Goal: Complete application form: Complete application form

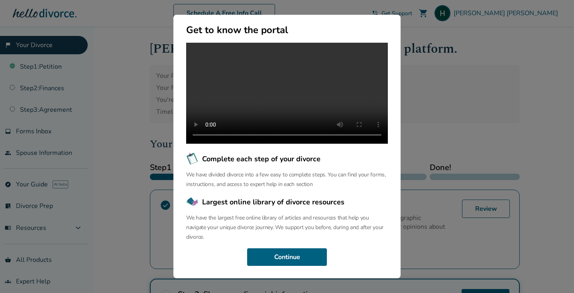
scroll to position [173, 0]
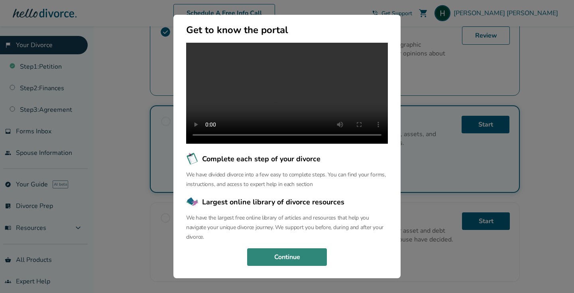
click at [290, 256] on button "Continue" at bounding box center [287, 257] width 80 height 18
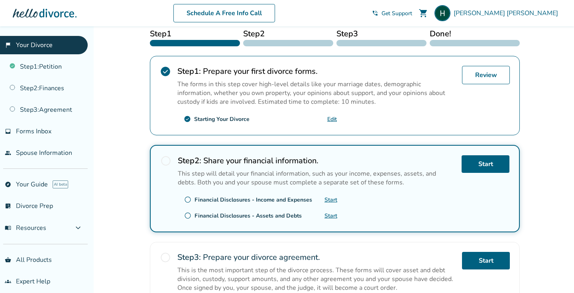
scroll to position [118, 0]
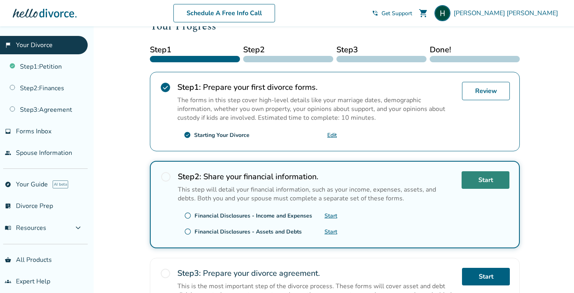
click at [473, 180] on link "Start" at bounding box center [486, 180] width 48 height 18
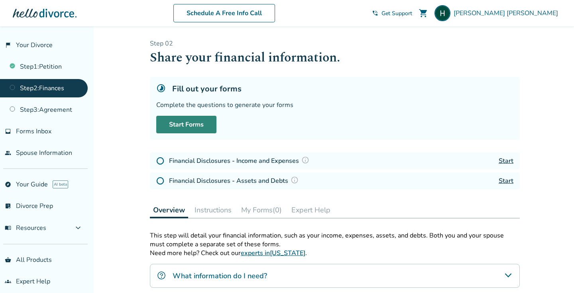
click at [206, 127] on link "Start Forms" at bounding box center [186, 125] width 60 height 18
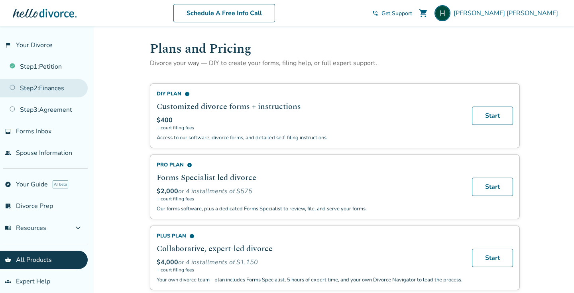
click at [48, 90] on link "Step 2 : Finances" at bounding box center [44, 88] width 88 height 18
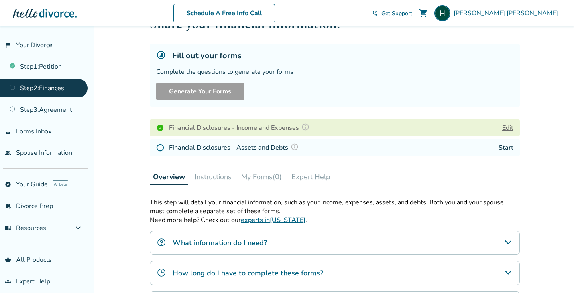
scroll to position [35, 0]
